Goal: Transaction & Acquisition: Book appointment/travel/reservation

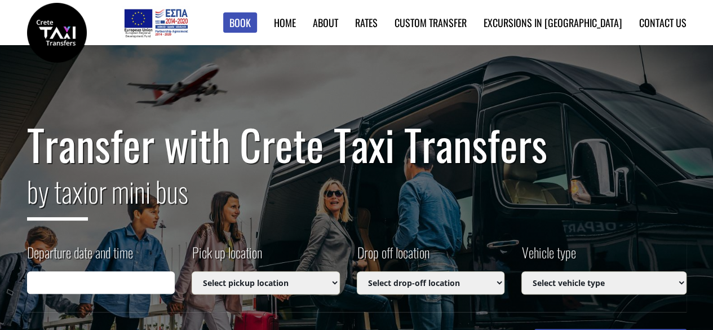
click at [651, 281] on select "Select vehicle type Taxi (4 passengers) Mercedes E Class Mini Van (7 passengers…" at bounding box center [604, 282] width 165 height 23
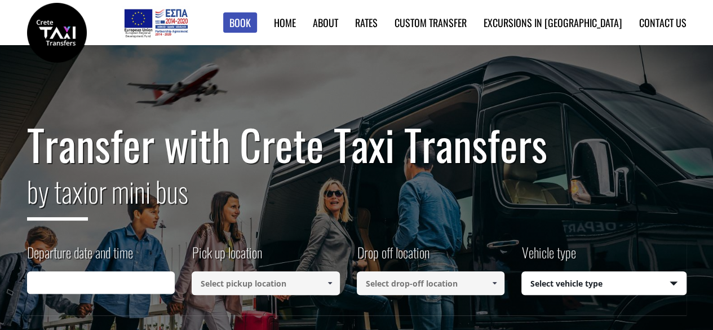
type input "[DATE] 19:31"
click at [601, 279] on select "Select vehicle type Taxi (4 passengers) Mercedes E Class Mini Van (7 passengers…" at bounding box center [604, 284] width 164 height 24
select select "540"
click at [522, 272] on select "Select vehicle type Taxi (4 passengers) Mercedes E Class Mini Van (7 passengers…" at bounding box center [604, 284] width 164 height 24
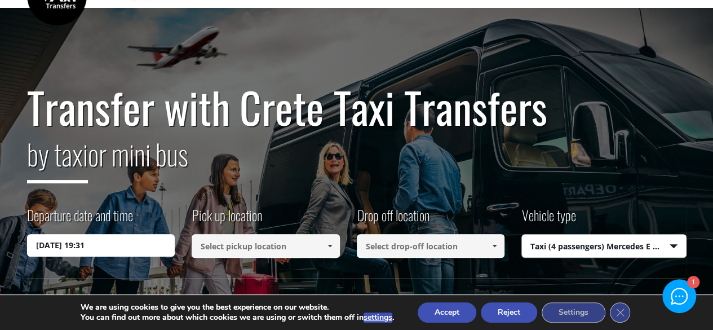
scroll to position [169, 0]
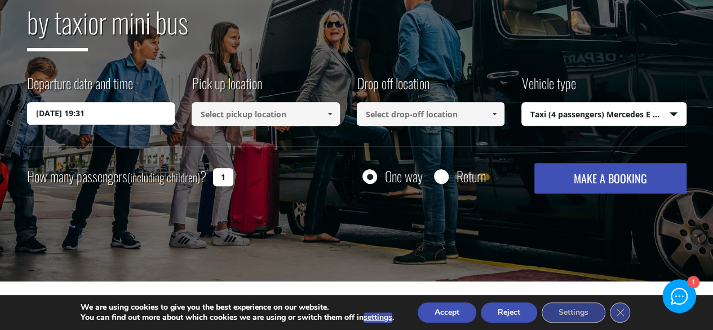
click at [449, 320] on button "Accept" at bounding box center [447, 312] width 59 height 20
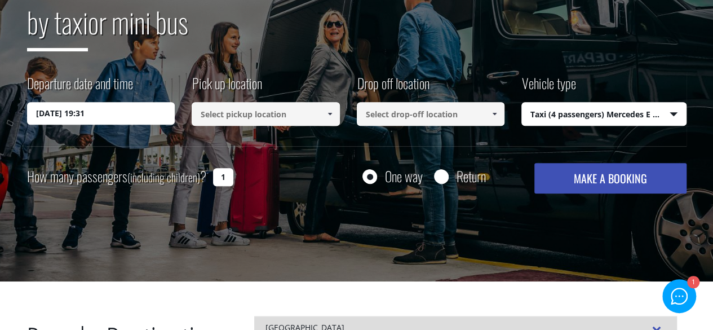
click at [266, 113] on input at bounding box center [266, 114] width 148 height 24
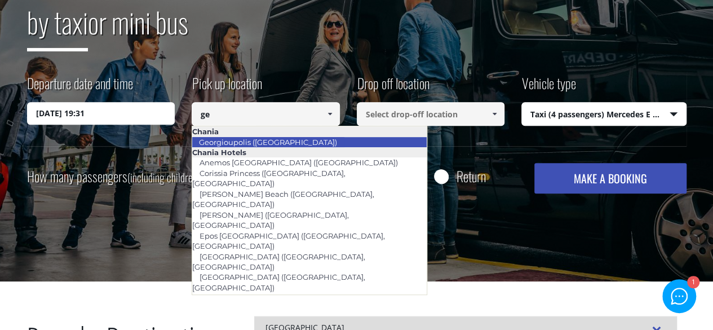
click at [288, 139] on link "Georgioupolis ([GEOGRAPHIC_DATA])" at bounding box center [268, 142] width 153 height 16
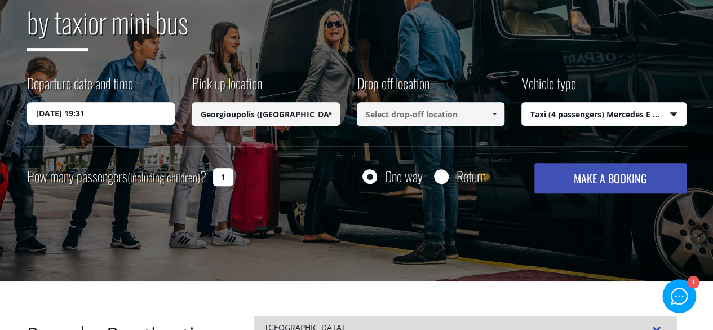
type input "Georgioupolis ([GEOGRAPHIC_DATA])"
click at [438, 112] on input at bounding box center [431, 114] width 148 height 24
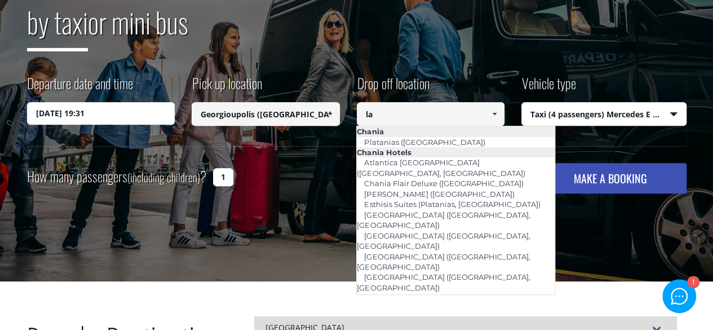
type input "l"
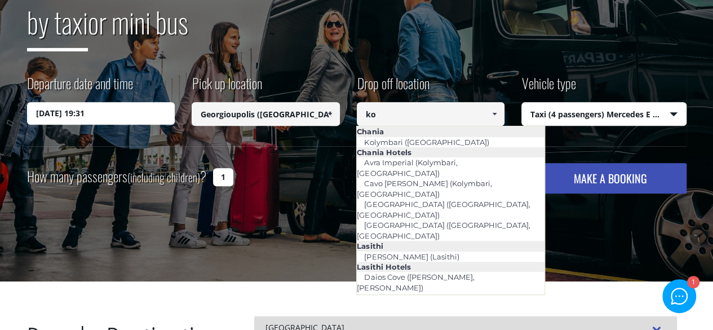
type input "k"
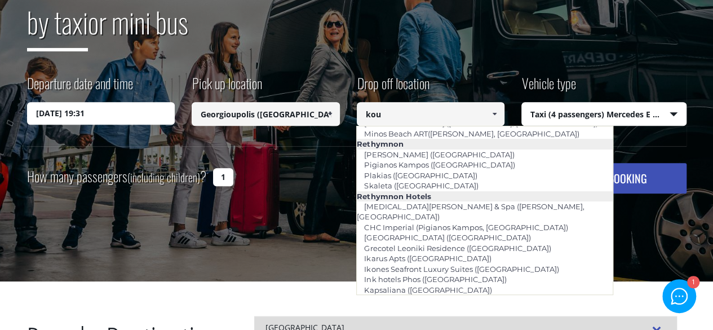
scroll to position [0, 0]
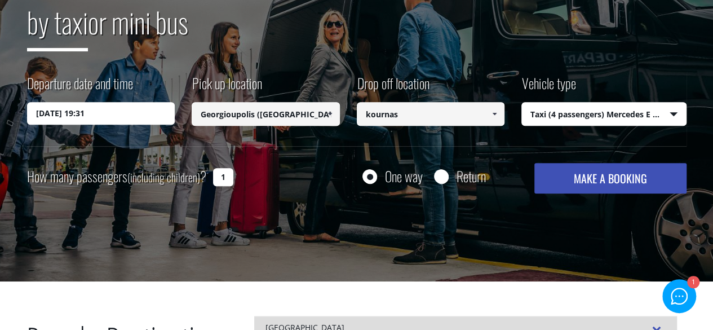
type input "kournas"
click at [535, 163] on button "MAKE A BOOKING" at bounding box center [611, 178] width 152 height 30
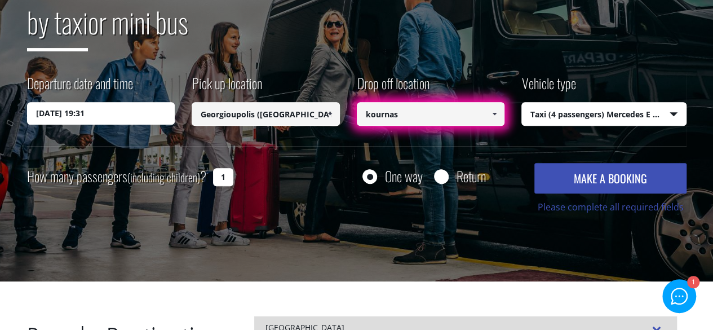
click at [122, 112] on input "[DATE] 19:31" at bounding box center [101, 113] width 148 height 23
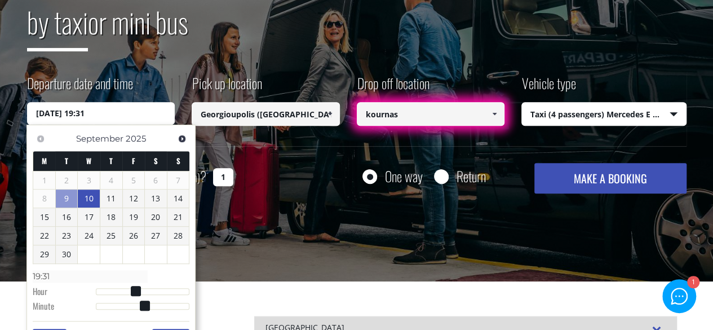
click at [91, 197] on link "10" at bounding box center [89, 198] width 22 height 18
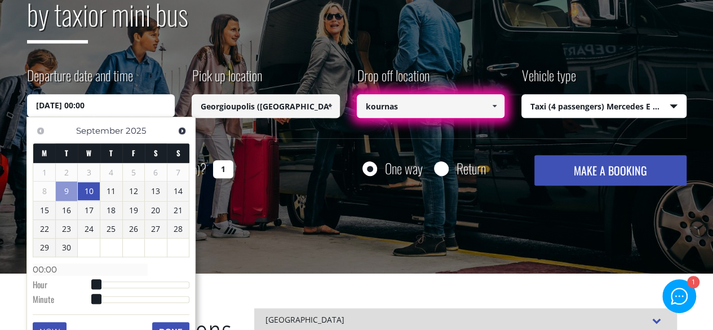
scroll to position [226, 0]
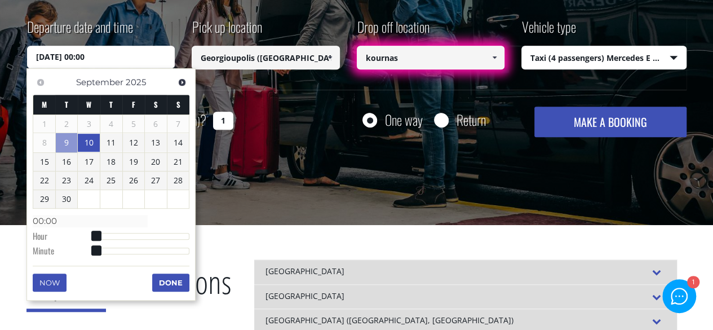
type input "[DATE] 01:00"
type input "01:00"
type input "[DATE] 02:00"
type input "02:00"
type input "[DATE] 03:00"
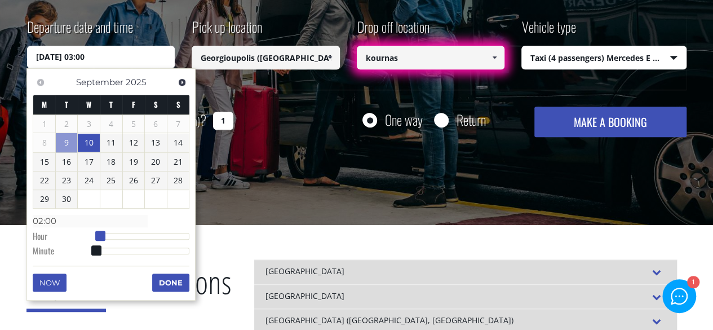
type input "03:00"
type input "[DATE] 04:00"
type input "04:00"
type input "[DATE] 05:00"
type input "05:00"
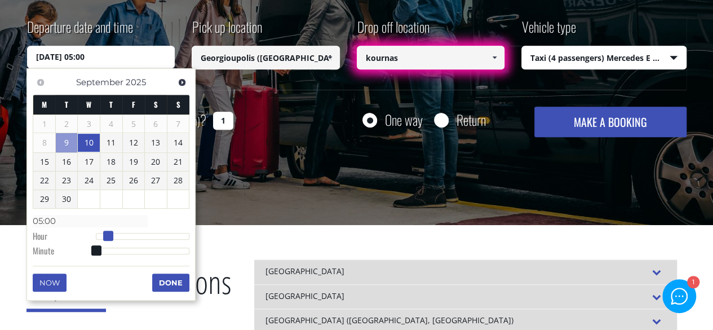
type input "[DATE] 06:00"
type input "06:00"
type input "[DATE] 07:00"
type input "07:00"
type input "[DATE] 08:00"
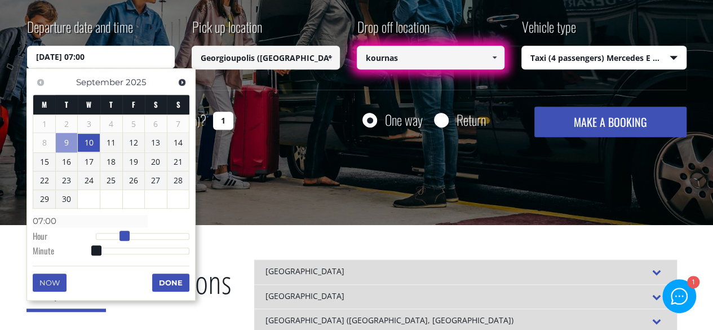
type input "08:00"
type input "[DATE] 09:00"
type input "09:00"
type input "[DATE] 10:00"
type input "10:00"
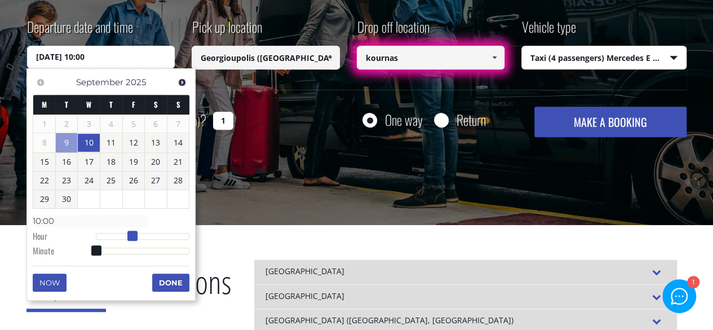
type input "[DATE] 12:00"
type input "12:00"
type input "[DATE] 11:00"
type input "11:00"
type input "[DATE] 10:00"
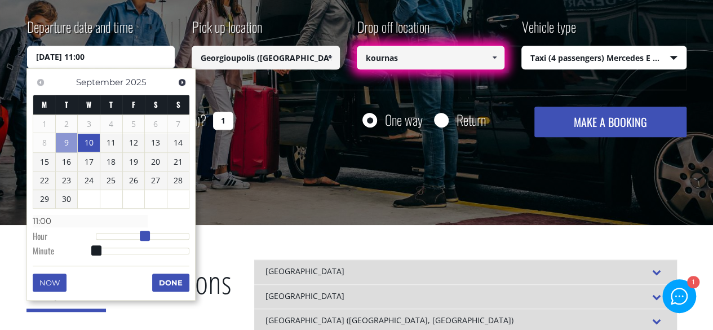
type input "10:00"
type input "[DATE] 11:00"
type input "11:00"
drag, startPoint x: 95, startPoint y: 232, endPoint x: 139, endPoint y: 224, distance: 45.2
click at [139, 224] on dl "Time 11:00 Hour Minute Second Millisecond Microsecond Time Zone -1200 -1100 -10…" at bounding box center [111, 235] width 157 height 48
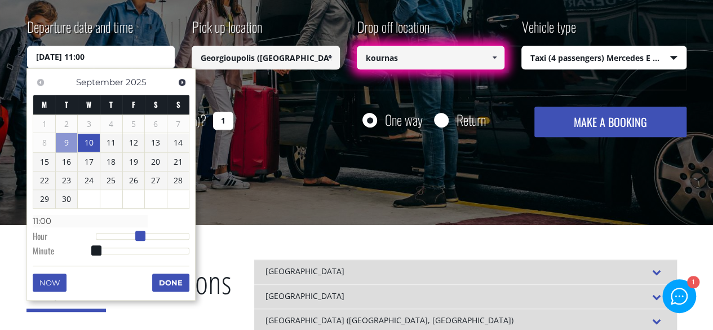
type input "[DATE] 10:00"
type input "10:00"
click at [134, 233] on span at bounding box center [136, 236] width 10 height 10
type input "[DATE] 10:01"
type input "10:01"
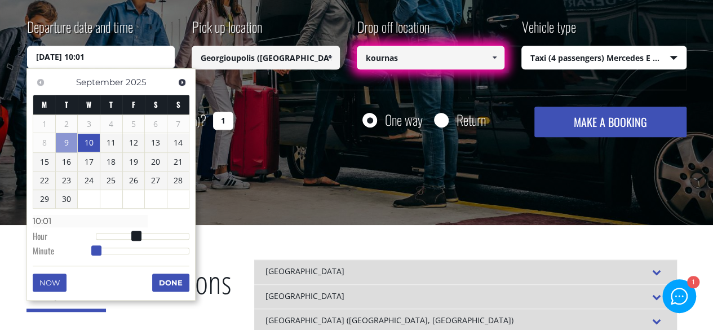
type input "[DATE] 10:02"
type input "10:02"
type input "[DATE] 10:03"
type input "10:03"
type input "[DATE] 10:04"
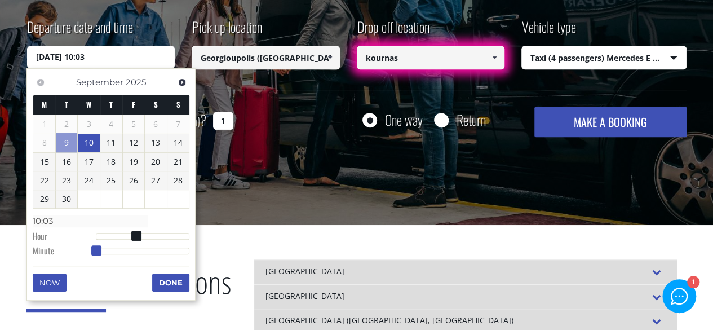
type input "10:04"
type input "[DATE] 10:10"
type input "10:10"
type input "[DATE] 10:12"
type input "10:12"
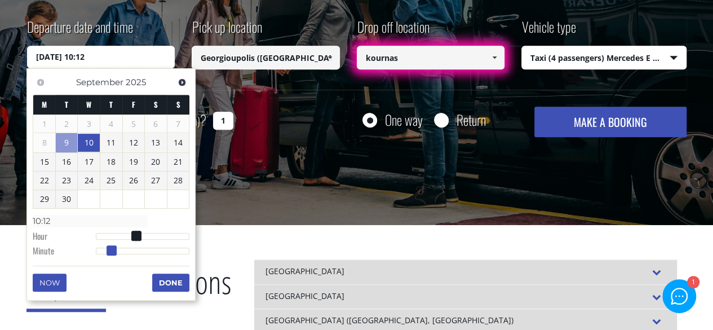
type input "[DATE] 10:13"
type input "10:13"
type input "[DATE] 10:14"
type input "10:14"
type input "[DATE] 10:15"
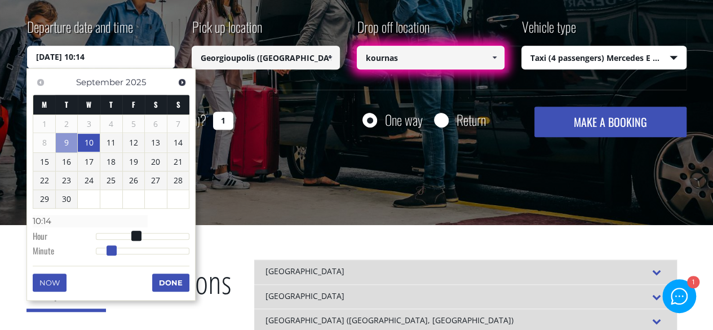
type input "10:15"
type input "[DATE] 10:16"
type input "10:16"
type input "[DATE] 10:17"
type input "10:17"
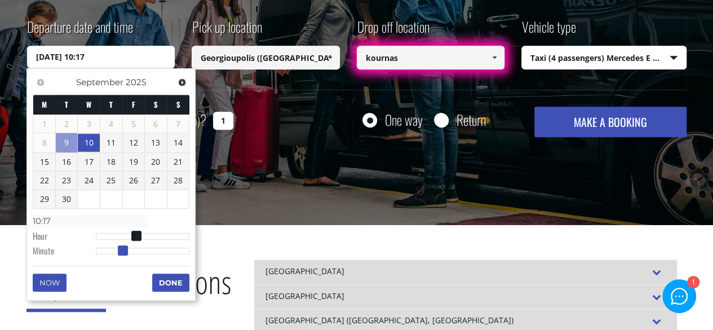
type input "[DATE] 10:18"
type input "10:18"
type input "[DATE] 10:19"
type input "10:19"
type input "[DATE] 10:20"
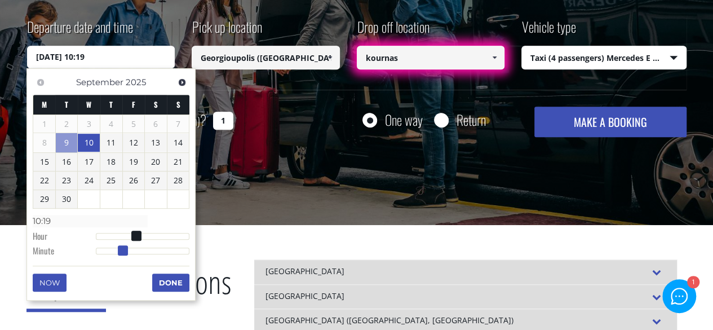
type input "10:20"
type input "[DATE] 10:21"
type input "10:21"
type input "[DATE] 10:22"
type input "10:22"
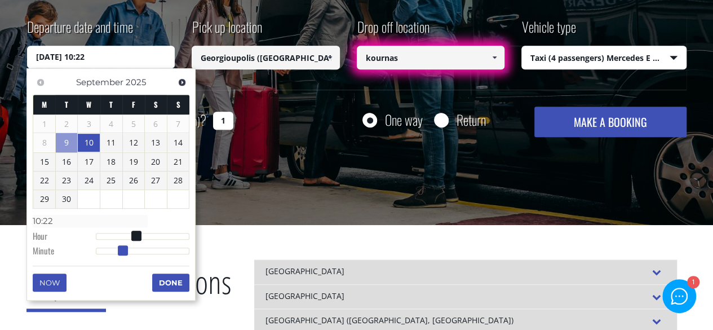
type input "[DATE] 10:23"
type input "10:23"
type input "[DATE] 10:24"
type input "10:24"
type input "[DATE] 10:26"
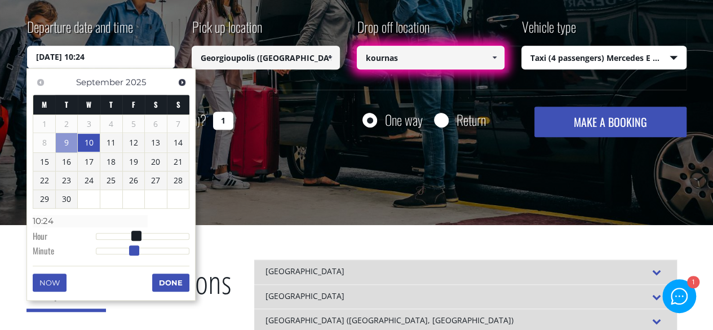
type input "10:26"
type input "[DATE] 10:27"
type input "10:27"
type input "[DATE] 10:28"
type input "10:28"
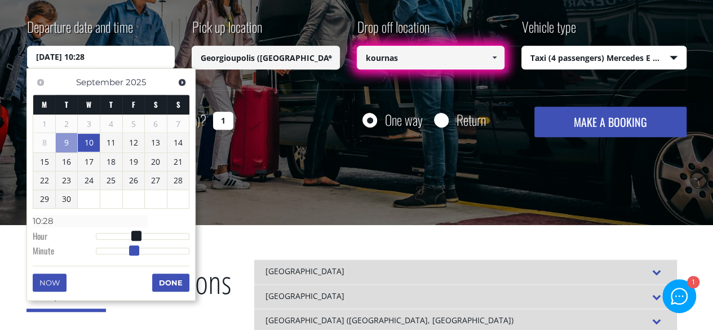
type input "[DATE] 10:29"
type input "10:29"
type input "[DATE] 10:30"
type input "10:30"
type input "[DATE] 10:31"
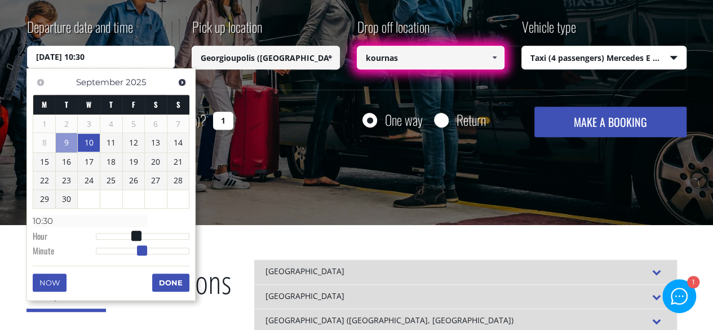
type input "10:31"
type input "[DATE] 10:32"
type input "10:32"
type input "[DATE] 10:33"
type input "10:33"
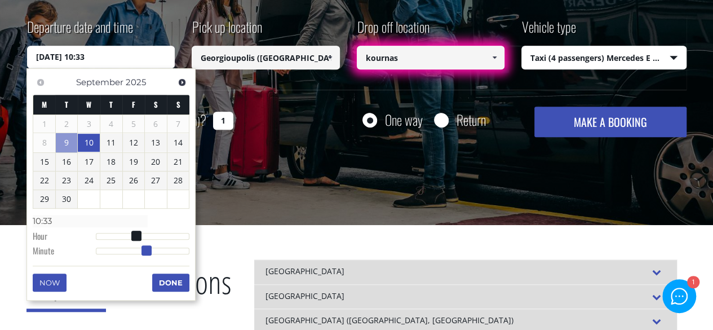
type input "[DATE] 10:34"
type input "10:34"
type input "[DATE] 10:35"
type input "10:35"
type input "[DATE] 10:36"
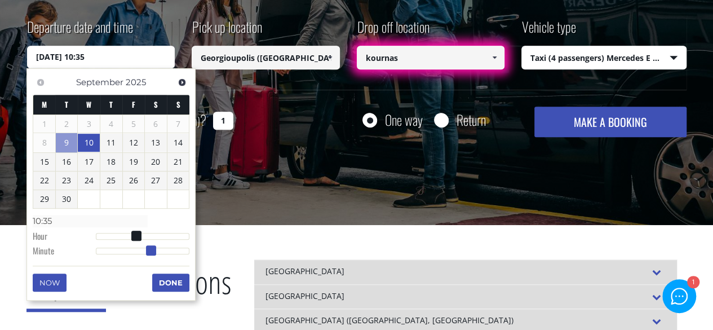
type input "10:36"
type input "[DATE] 10:37"
type input "10:37"
type input "[DATE] 10:38"
type input "10:38"
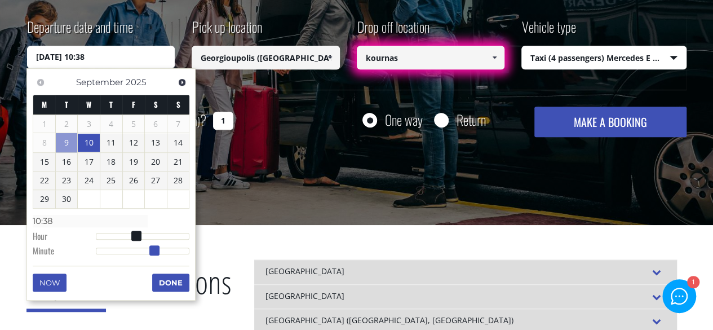
type input "[DATE] 10:39"
type input "10:39"
type input "[DATE] 10:40"
type input "10:40"
type input "[DATE] 10:41"
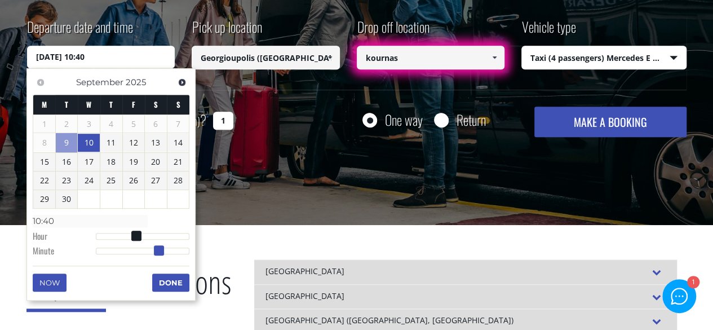
type input "10:41"
type input "[DATE] 10:42"
type input "10:42"
type input "[DATE] 10:43"
type input "10:43"
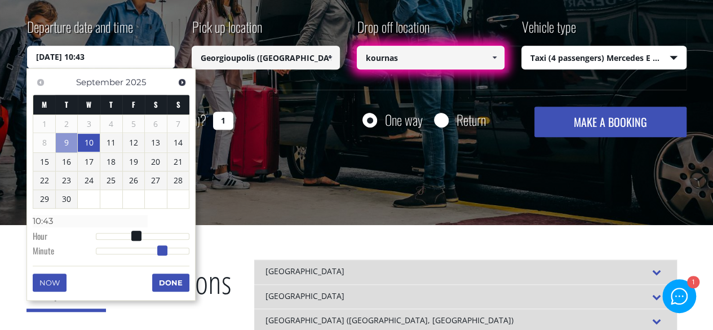
type input "[DATE] 10:44"
type input "10:44"
type input "[DATE] 10:45"
type input "10:45"
drag, startPoint x: 96, startPoint y: 248, endPoint x: 167, endPoint y: 243, distance: 71.2
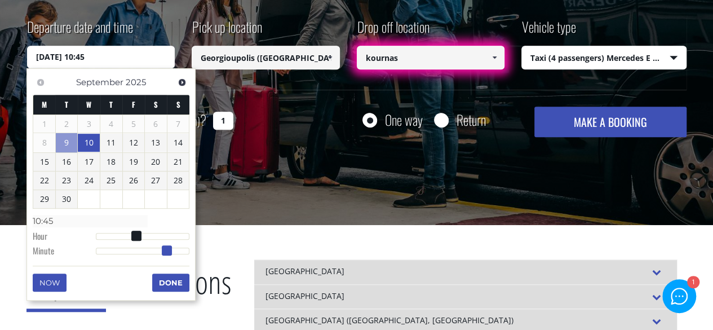
click at [167, 243] on dl "Time 10:45 Hour Minute Second Millisecond Microsecond Time Zone -1200 -1100 -10…" at bounding box center [111, 235] width 157 height 48
click at [177, 286] on button "Done" at bounding box center [170, 282] width 37 height 18
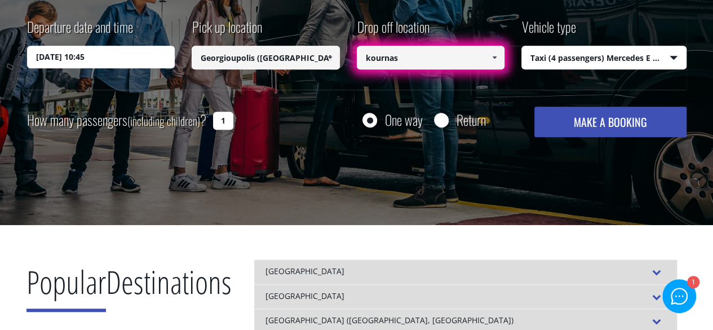
click at [461, 118] on label "Return" at bounding box center [471, 120] width 29 height 14
click at [448, 118] on input "Return" at bounding box center [441, 121] width 14 height 14
radio input "true"
type input "kournas"
type input "Georgioupolis ([GEOGRAPHIC_DATA])"
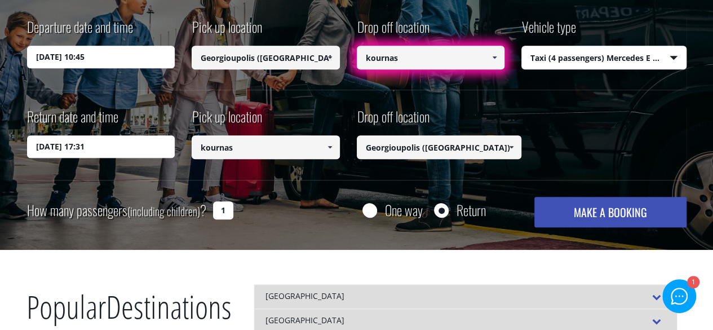
click at [558, 56] on select "Select vehicle type Taxi (4 passengers) Mercedes E Class Mini Van (7 passengers…" at bounding box center [604, 58] width 164 height 24
click at [558, 55] on select "Select vehicle type Taxi (4 passengers) Mercedes E Class Mini Van (7 passengers…" at bounding box center [604, 58] width 164 height 24
click at [431, 56] on input "kournas" at bounding box center [431, 58] width 148 height 24
type input "k"
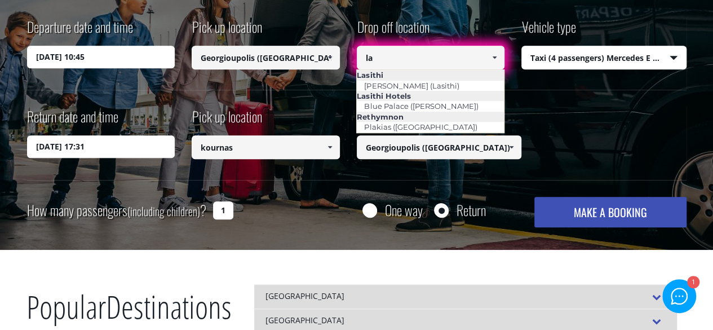
type input "l"
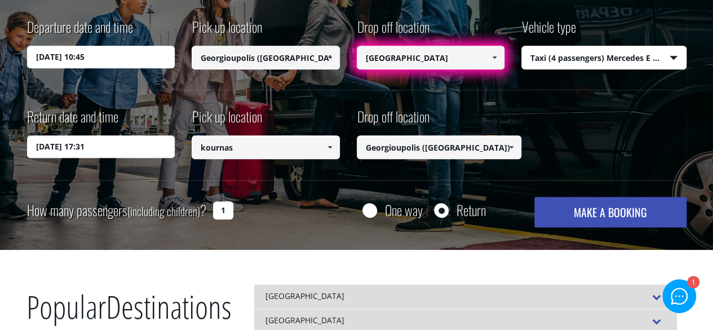
type input "[GEOGRAPHIC_DATA]"
click at [264, 150] on input "kournas" at bounding box center [266, 147] width 148 height 24
type input "[GEOGRAPHIC_DATA]"
click at [535, 197] on button "MAKE A BOOKING" at bounding box center [611, 212] width 152 height 30
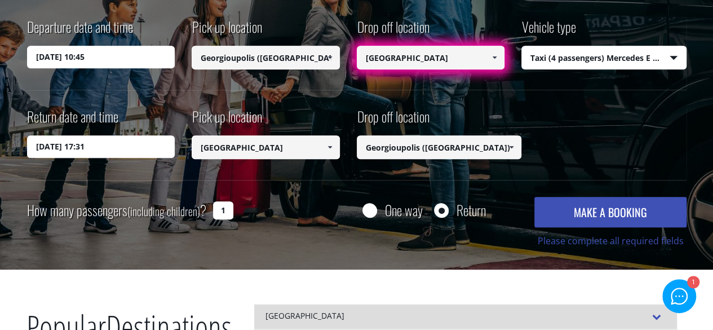
click at [152, 152] on input "[DATE] 17:31" at bounding box center [101, 146] width 148 height 23
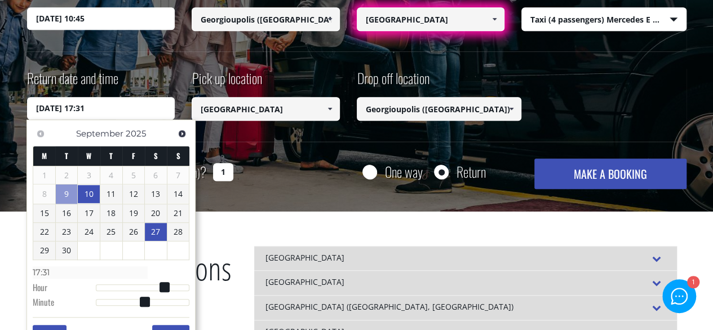
scroll to position [282, 0]
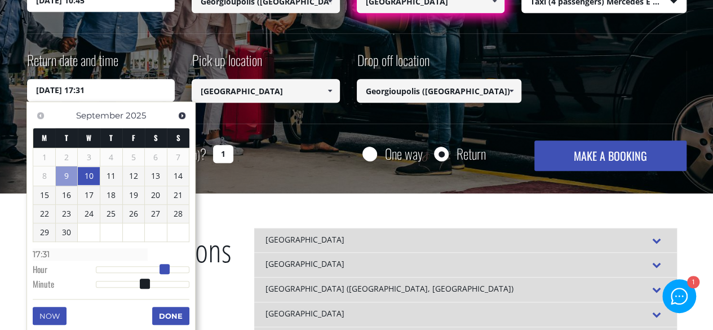
type input "[DATE] 16:31"
type input "16:31"
type input "[DATE] 15:31"
type input "15:31"
type input "[DATE] 14:31"
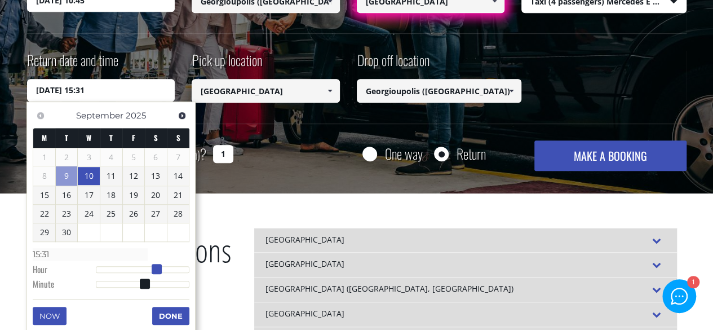
type input "14:31"
drag, startPoint x: 165, startPoint y: 264, endPoint x: 218, endPoint y: 229, distance: 63.3
click at [153, 261] on dl "Time 14:31 Hour Minute Second Millisecond Microsecond Time Zone -1200 -1100 -10…" at bounding box center [111, 269] width 157 height 48
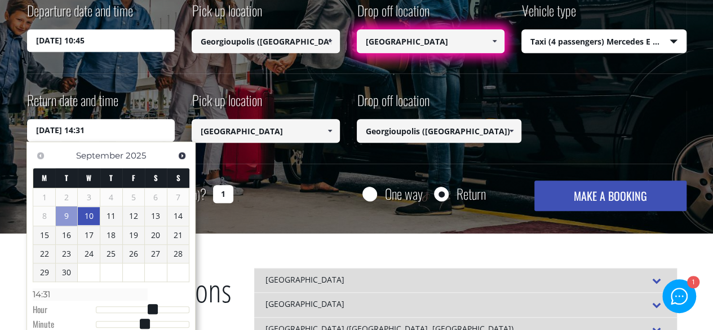
scroll to position [226, 0]
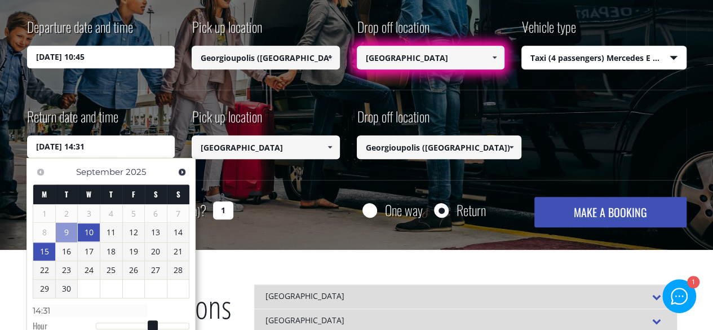
click at [52, 251] on link "15" at bounding box center [44, 251] width 22 height 18
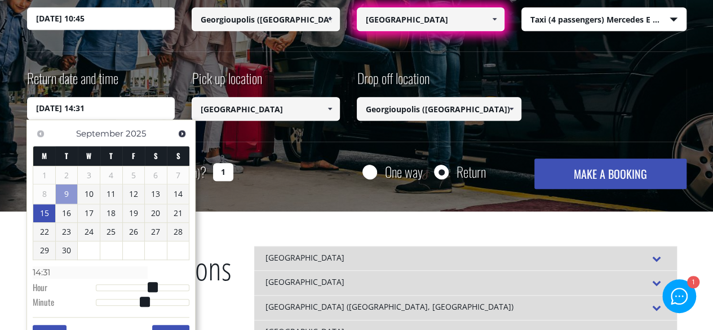
scroll to position [282, 0]
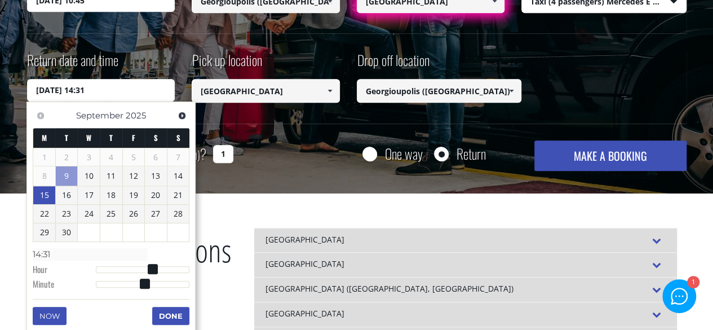
click at [74, 172] on link "9" at bounding box center [67, 175] width 22 height 19
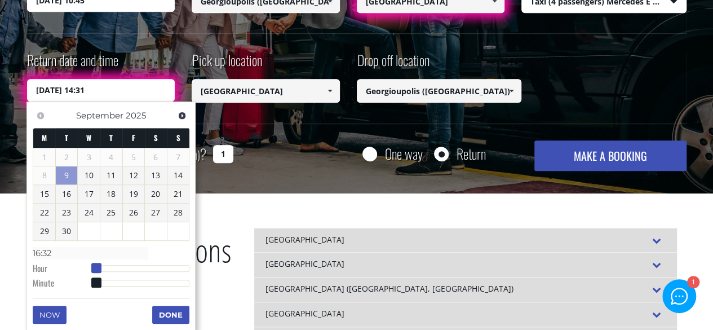
type input "[DATE] 17:32"
type input "17:32"
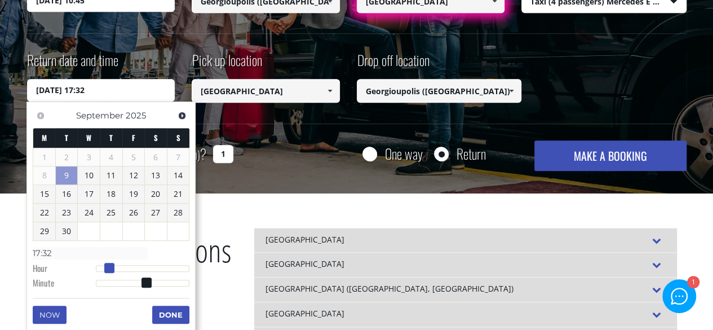
type input "[DATE] 16:32"
type input "16:32"
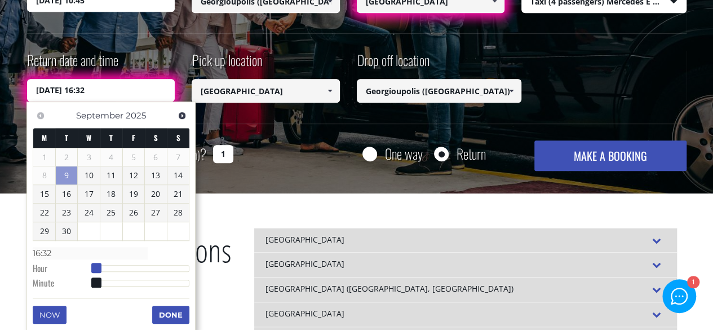
drag, startPoint x: 99, startPoint y: 265, endPoint x: 82, endPoint y: 262, distance: 16.6
click at [82, 262] on dl "Time 16:32 Hour Minute Second Millisecond Microsecond Time Zone -1200 -1100 -10…" at bounding box center [111, 268] width 157 height 48
drag, startPoint x: 94, startPoint y: 284, endPoint x: 77, endPoint y: 281, distance: 17.1
click at [77, 281] on dl "Time 16:32 Hour Minute Second Millisecond Microsecond Time Zone -1200 -1100 -10…" at bounding box center [111, 268] width 157 height 48
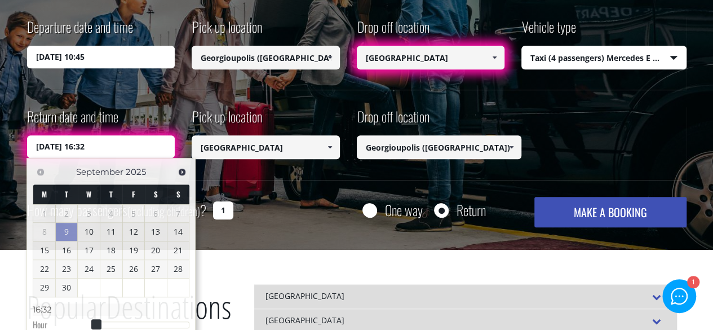
click at [298, 239] on div "Transfer with Crete Taxi Transfers by taxi or mini bus Departure date and time …" at bounding box center [356, 35] width 713 height 431
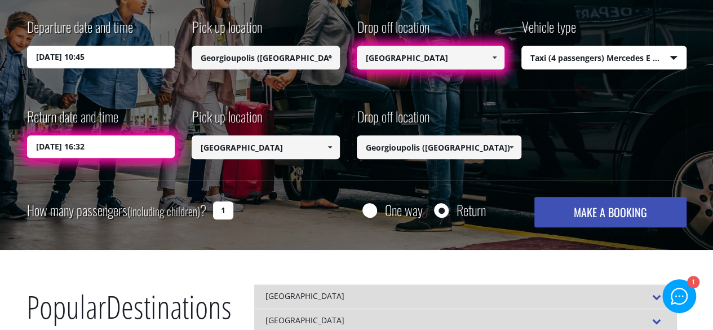
click at [577, 208] on button "MAKE A BOOKING" at bounding box center [611, 212] width 152 height 30
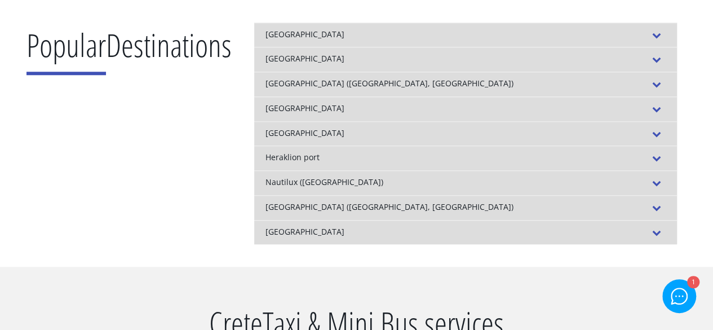
scroll to position [0, 0]
